Goal: Find specific page/section: Find specific page/section

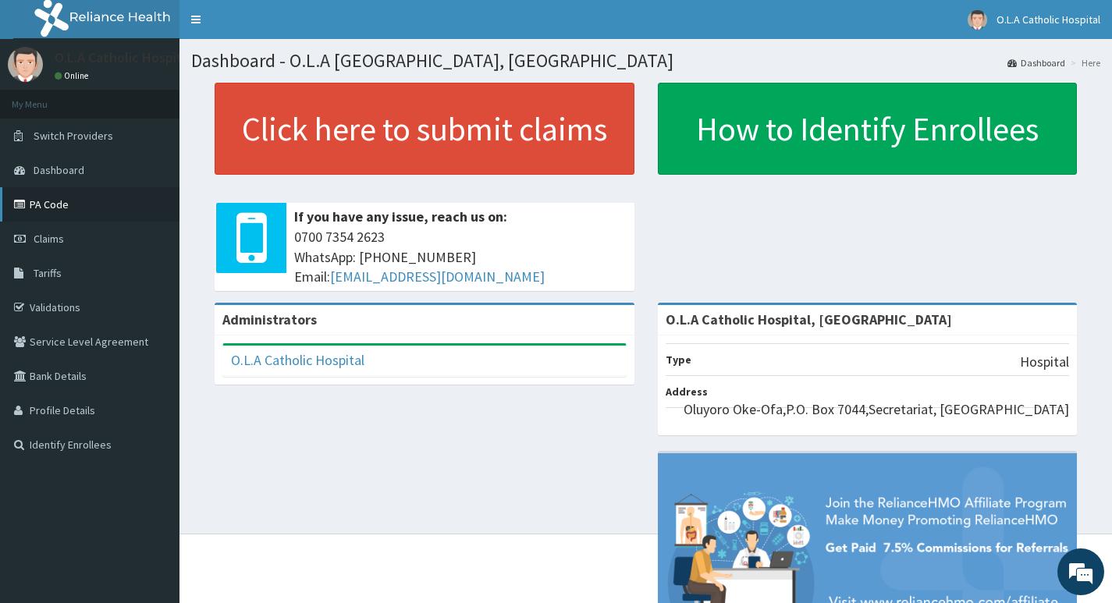
click at [49, 211] on link "PA Code" at bounding box center [89, 204] width 179 height 34
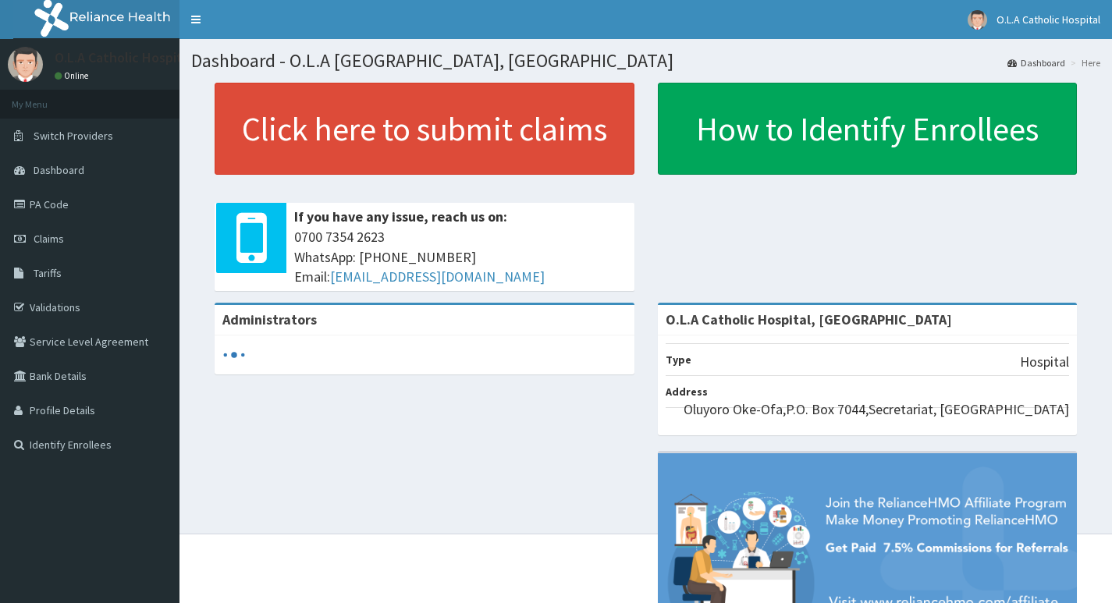
click at [49, 241] on span "Claims" at bounding box center [49, 239] width 30 height 14
